Goal: Task Accomplishment & Management: Manage account settings

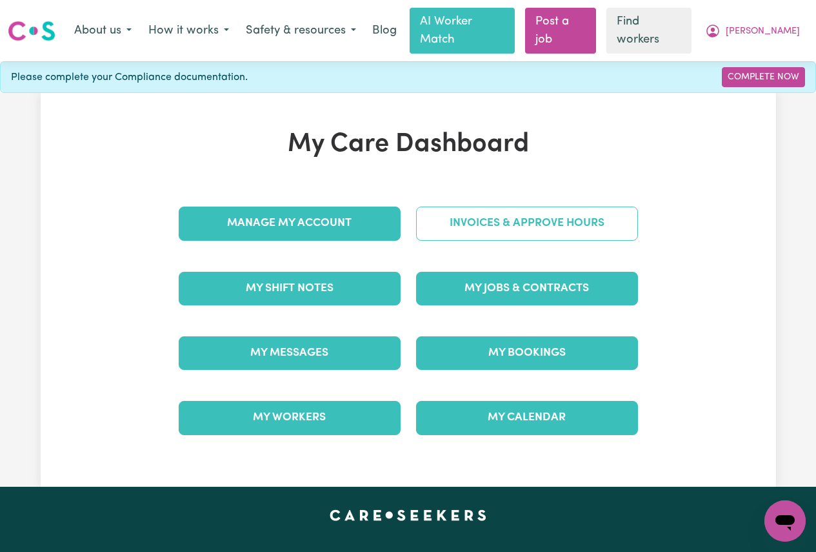
click at [479, 206] on link "Invoices & Approve Hours" at bounding box center [527, 223] width 222 height 34
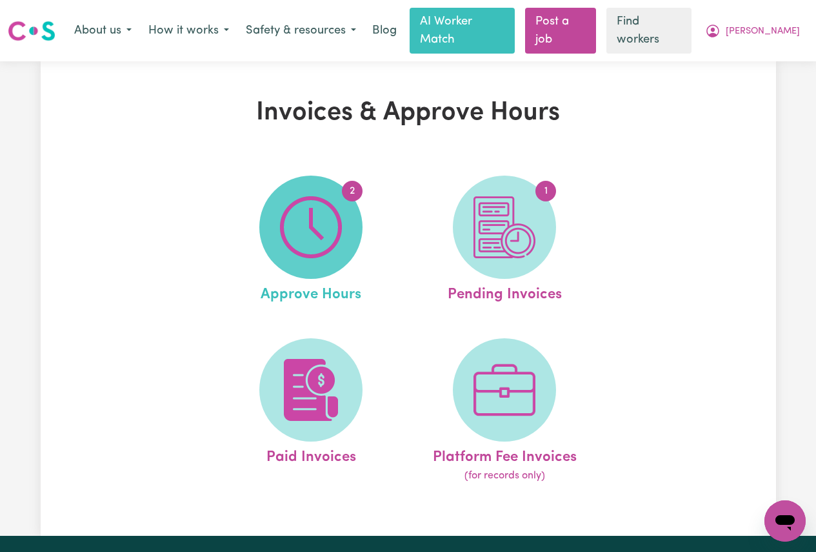
click at [317, 224] on img at bounding box center [311, 227] width 62 height 62
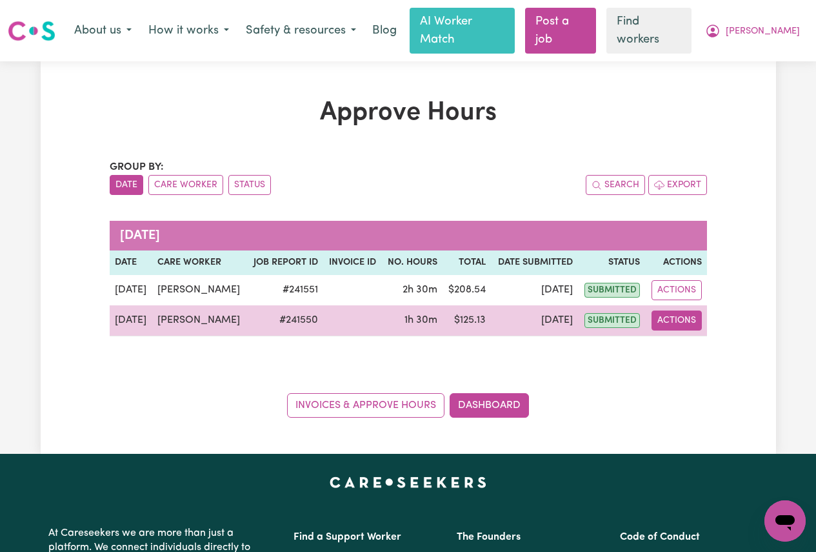
click at [668, 310] on button "Actions" at bounding box center [677, 320] width 50 height 20
click at [690, 337] on link "View Job Report" at bounding box center [707, 350] width 110 height 26
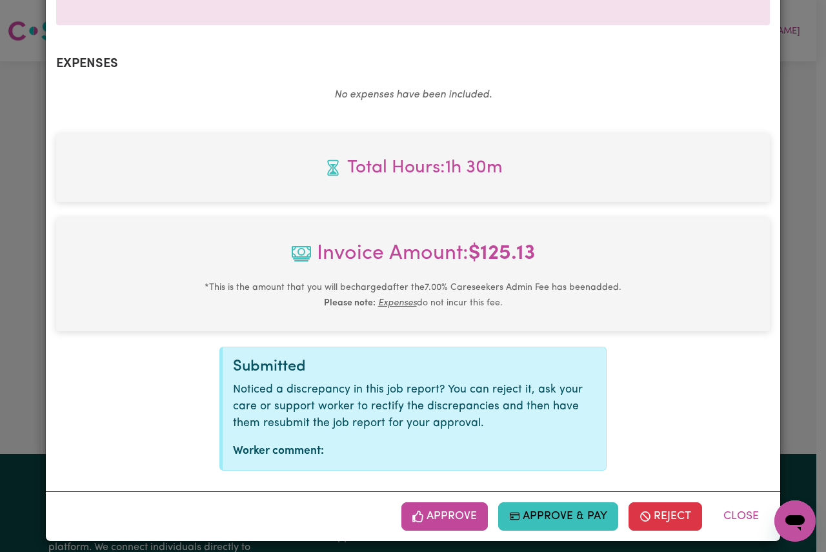
scroll to position [443, 0]
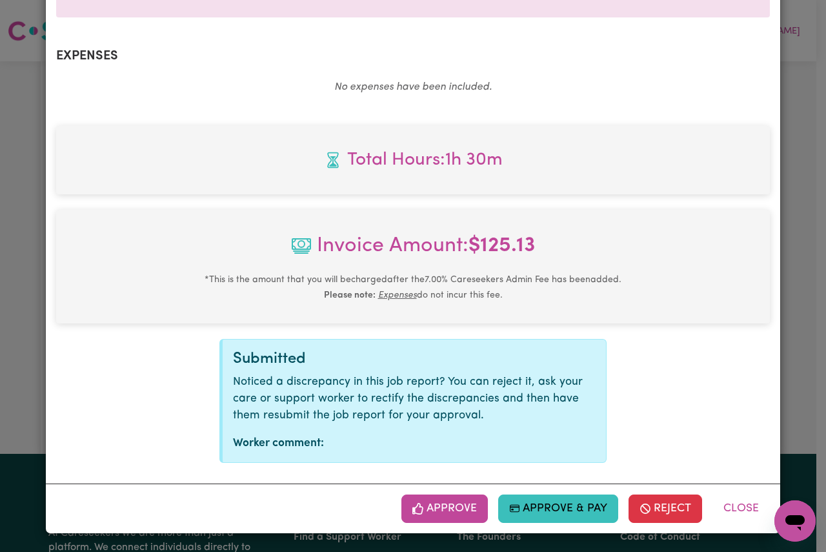
click at [438, 506] on button "Approve" at bounding box center [444, 508] width 86 height 28
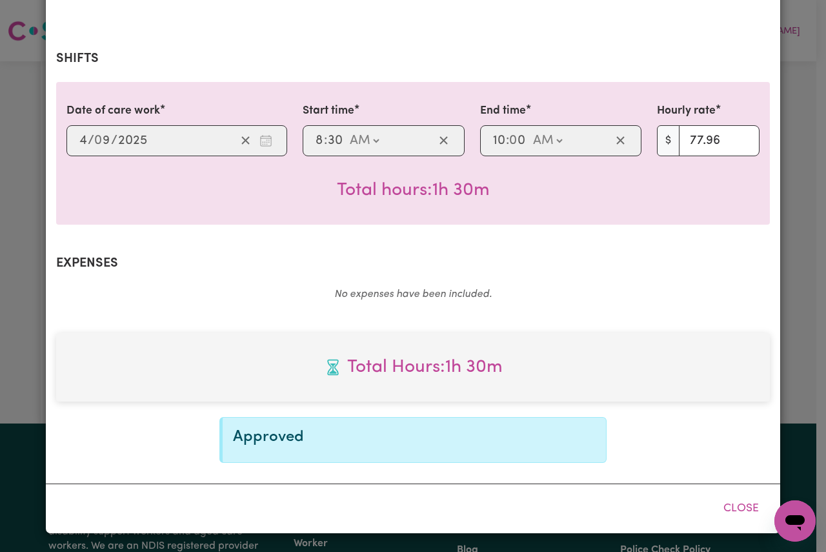
scroll to position [235, 0]
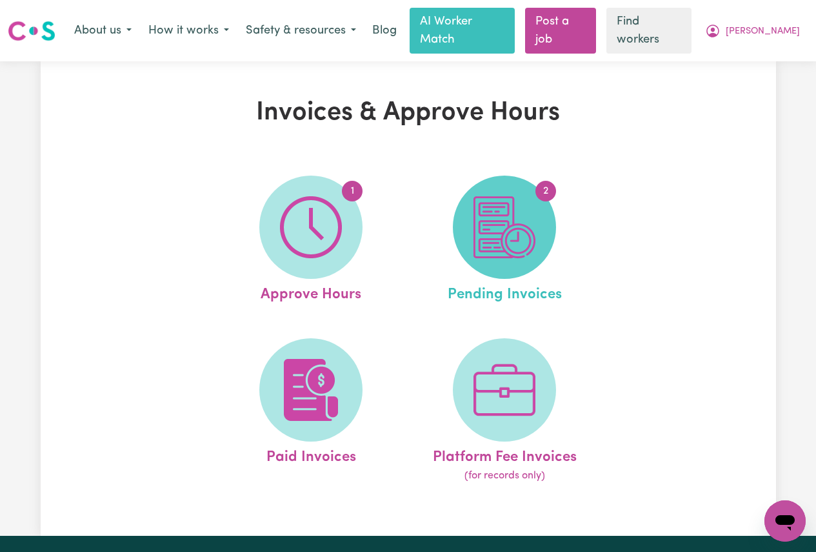
click at [488, 210] on img at bounding box center [504, 227] width 62 height 62
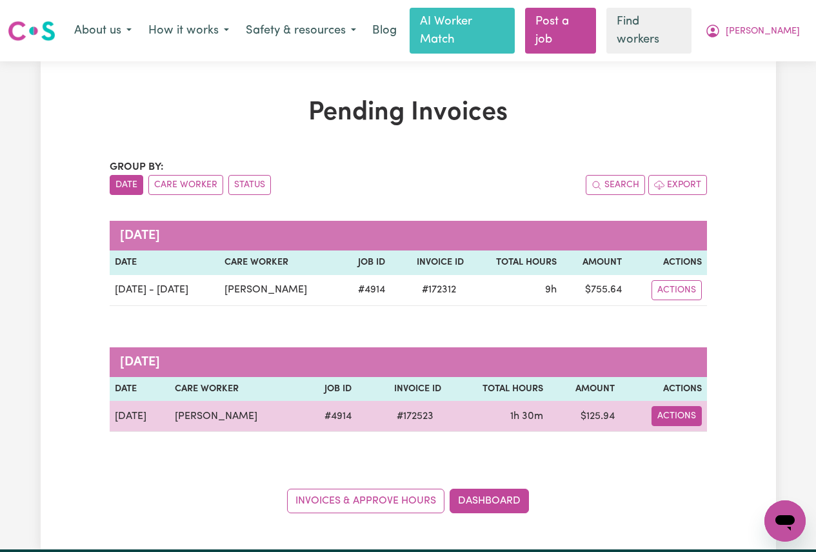
click at [687, 406] on button "Actions" at bounding box center [677, 416] width 50 height 20
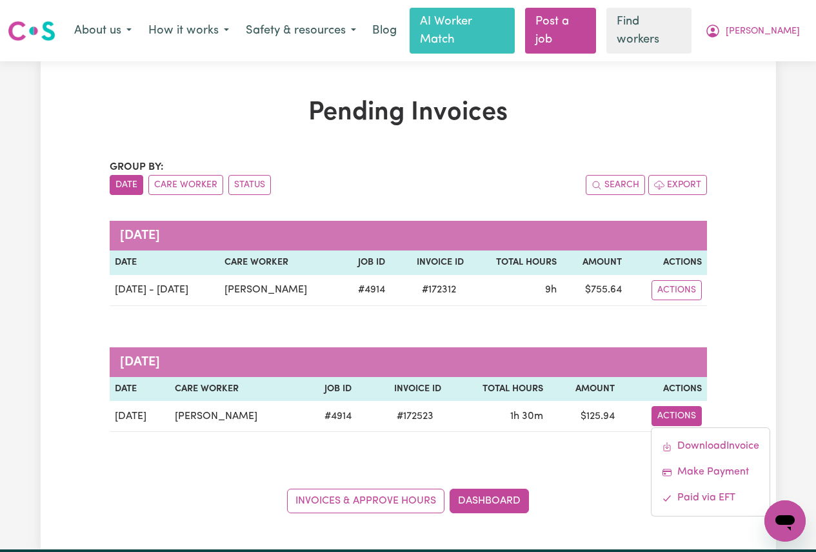
click at [799, 322] on div "Pending Invoices Group by: Date Care Worker Status Search Export [DATE] Date Ca…" at bounding box center [408, 305] width 816 height 488
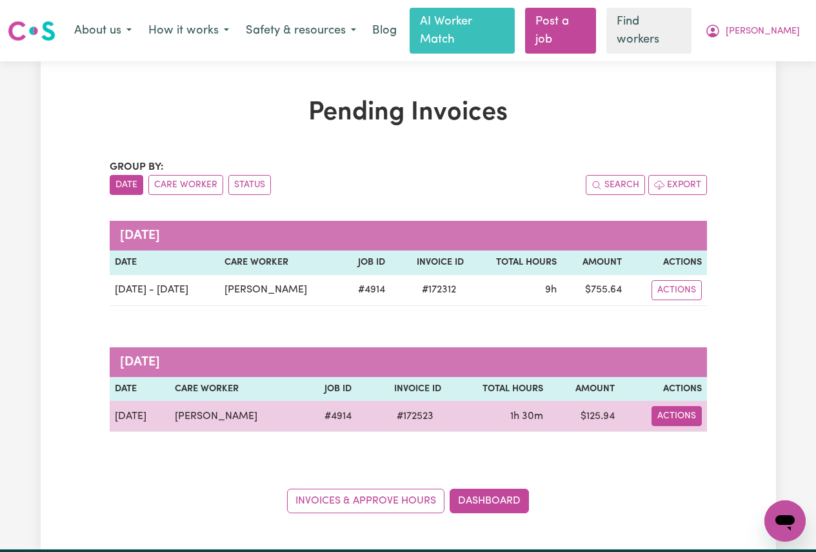
click at [679, 406] on button "Actions" at bounding box center [677, 416] width 50 height 20
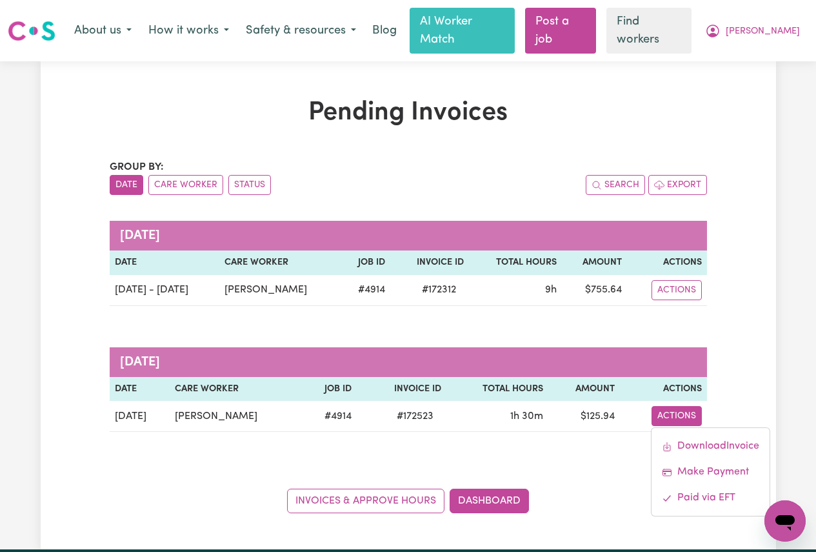
click at [568, 450] on div "Group by: Date Care Worker Status Search Export [DATE] Date Care Worker Job ID …" at bounding box center [408, 335] width 597 height 353
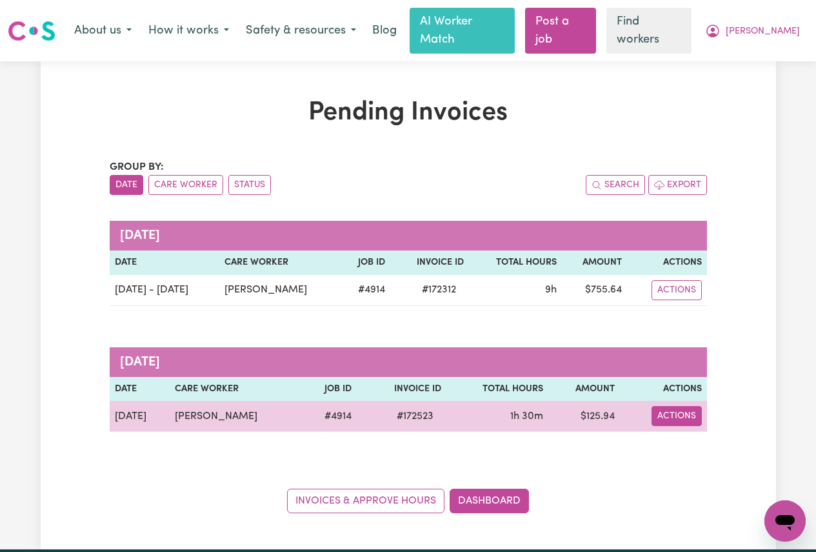
click at [662, 406] on button "Actions" at bounding box center [677, 416] width 50 height 20
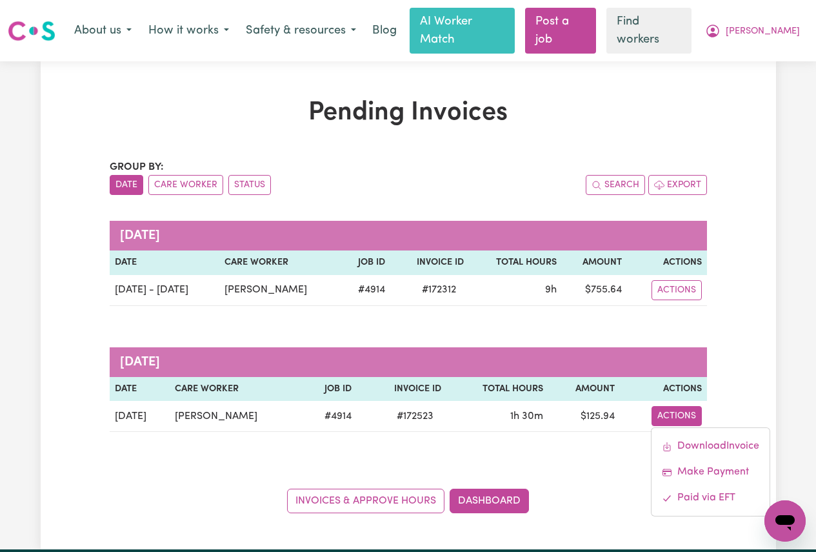
click at [728, 355] on div "Pending Invoices Group by: Date Care Worker Status Search Export [DATE] Date Ca…" at bounding box center [408, 304] width 735 height 415
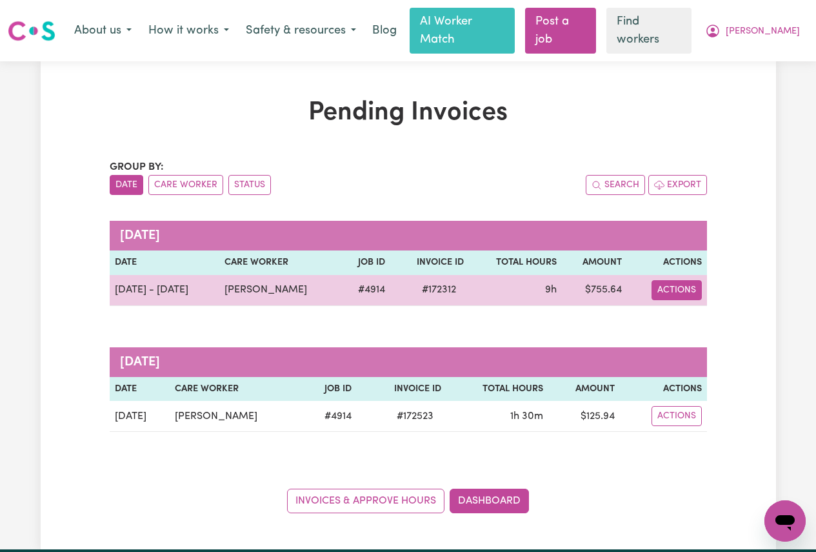
click at [673, 280] on button "Actions" at bounding box center [677, 290] width 50 height 20
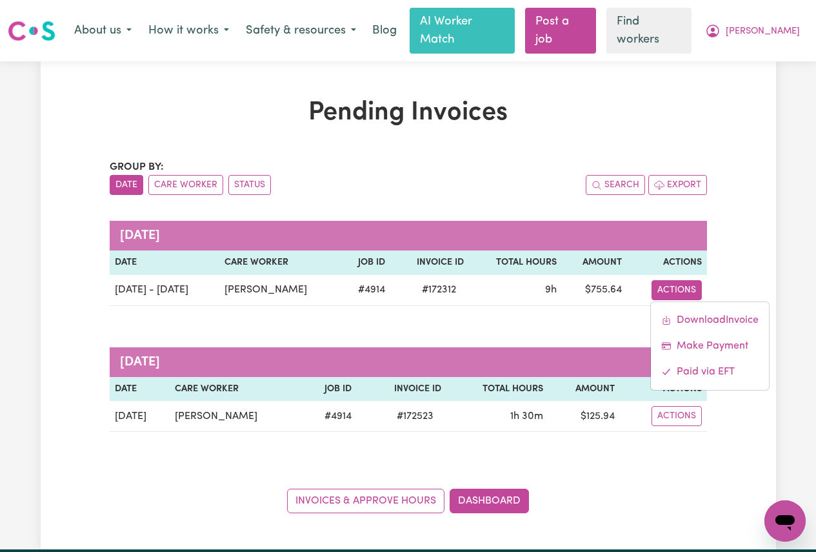
click at [728, 254] on div "Pending Invoices Group by: Date Care Worker Status Search Export [DATE] Date Ca…" at bounding box center [408, 304] width 735 height 415
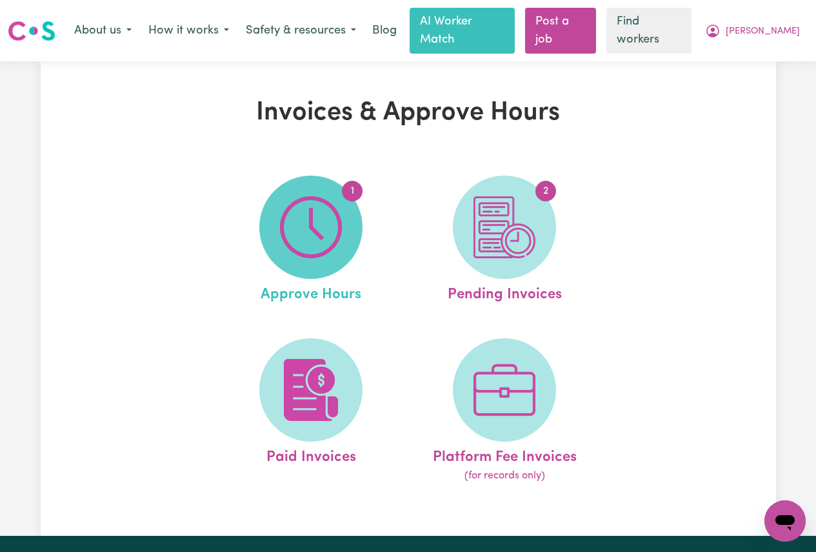
click at [335, 196] on img at bounding box center [311, 227] width 62 height 62
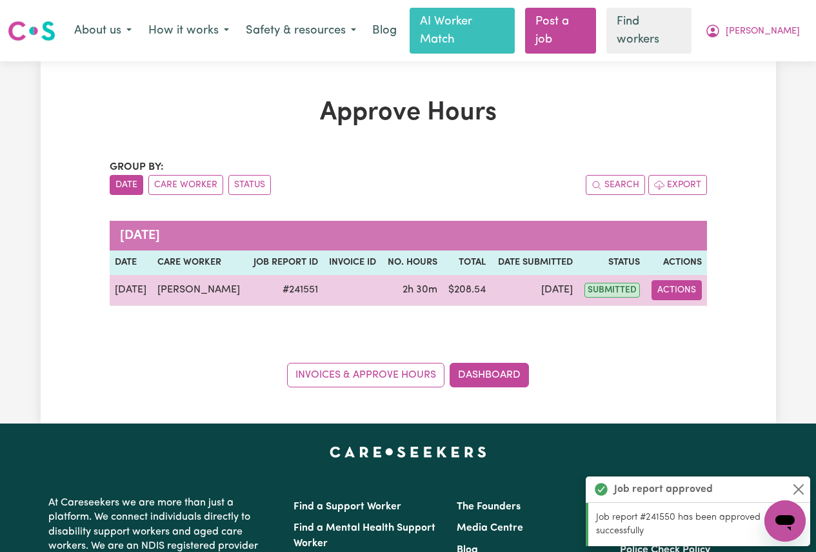
click at [664, 280] on button "Actions" at bounding box center [677, 290] width 50 height 20
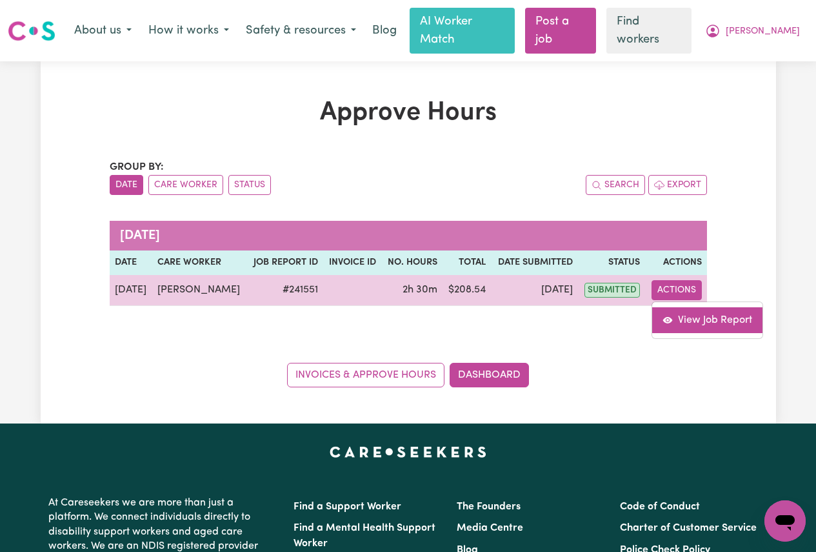
click at [691, 307] on link "View Job Report" at bounding box center [707, 320] width 110 height 26
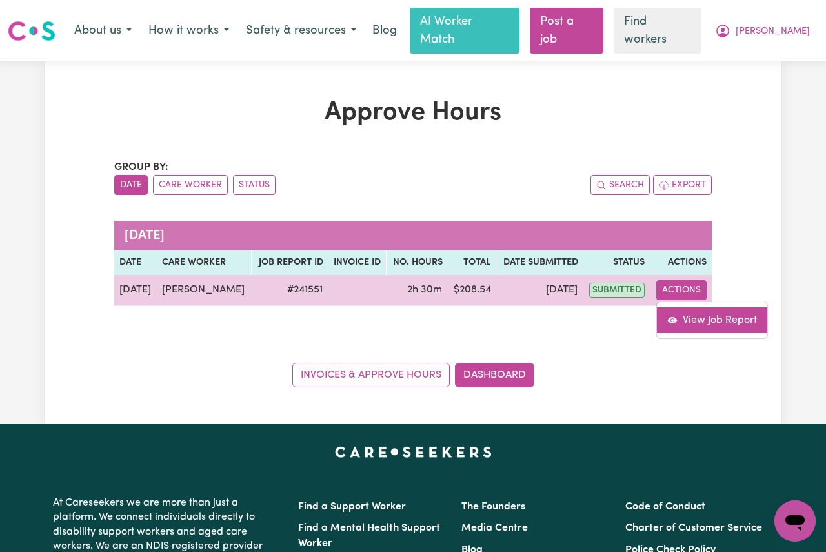
select select "pm"
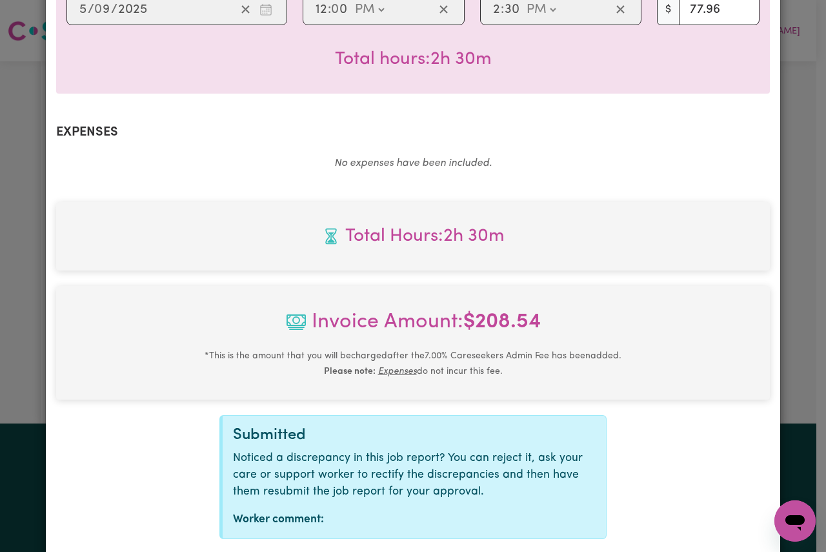
scroll to position [443, 0]
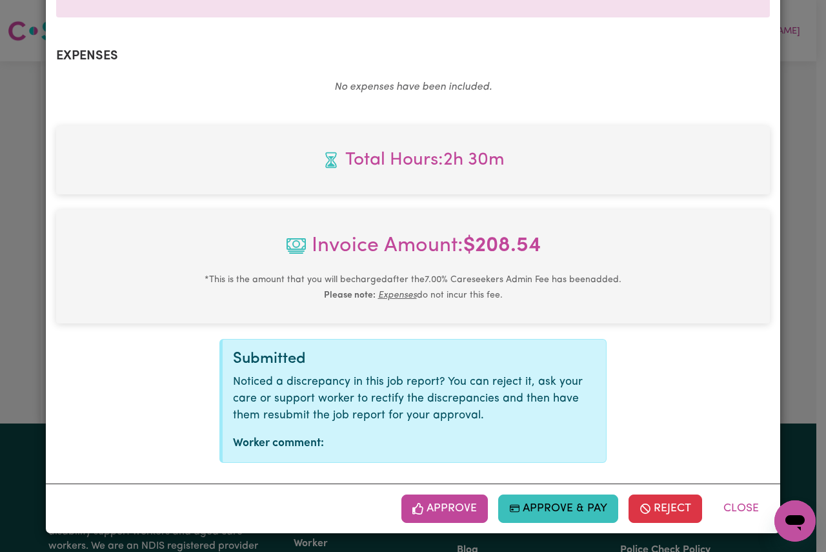
drag, startPoint x: 819, startPoint y: 223, endPoint x: 1, endPoint y: 15, distance: 843.1
click at [447, 508] on button "Approve" at bounding box center [444, 508] width 86 height 28
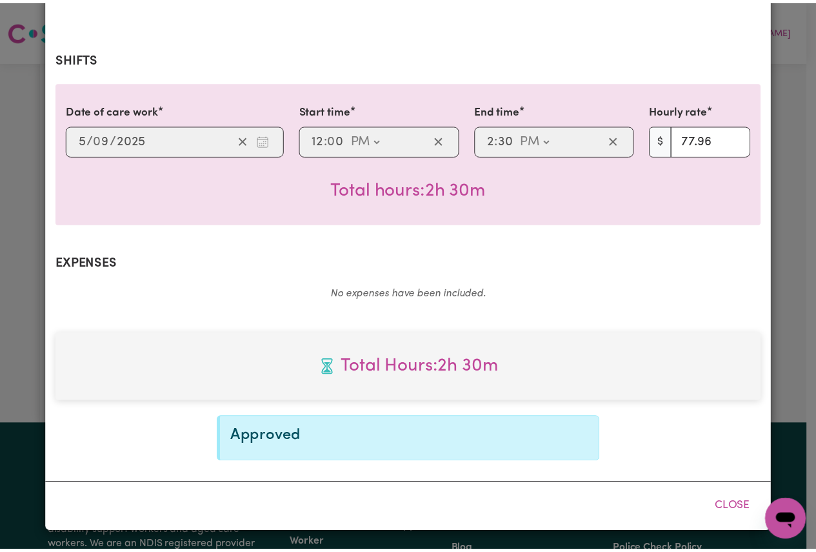
scroll to position [235, 0]
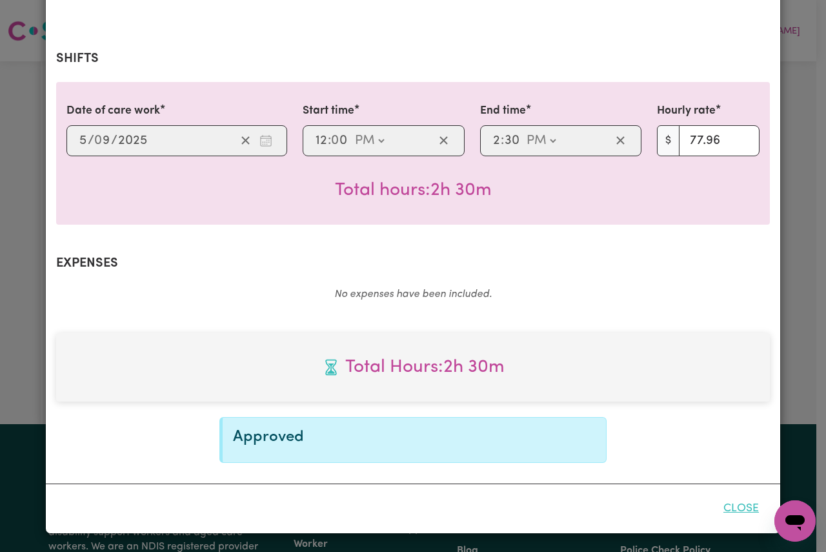
click at [730, 512] on button "Close" at bounding box center [740, 508] width 57 height 28
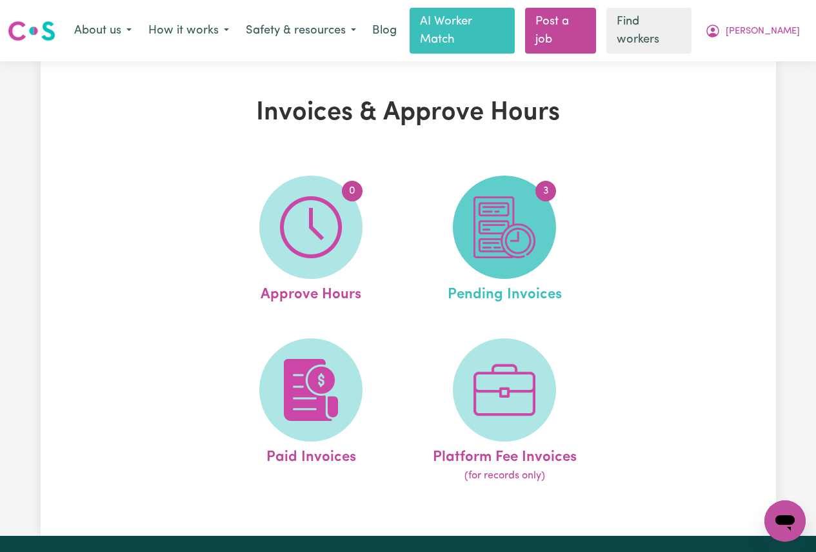
click at [508, 210] on img at bounding box center [504, 227] width 62 height 62
